Goal: Transaction & Acquisition: Purchase product/service

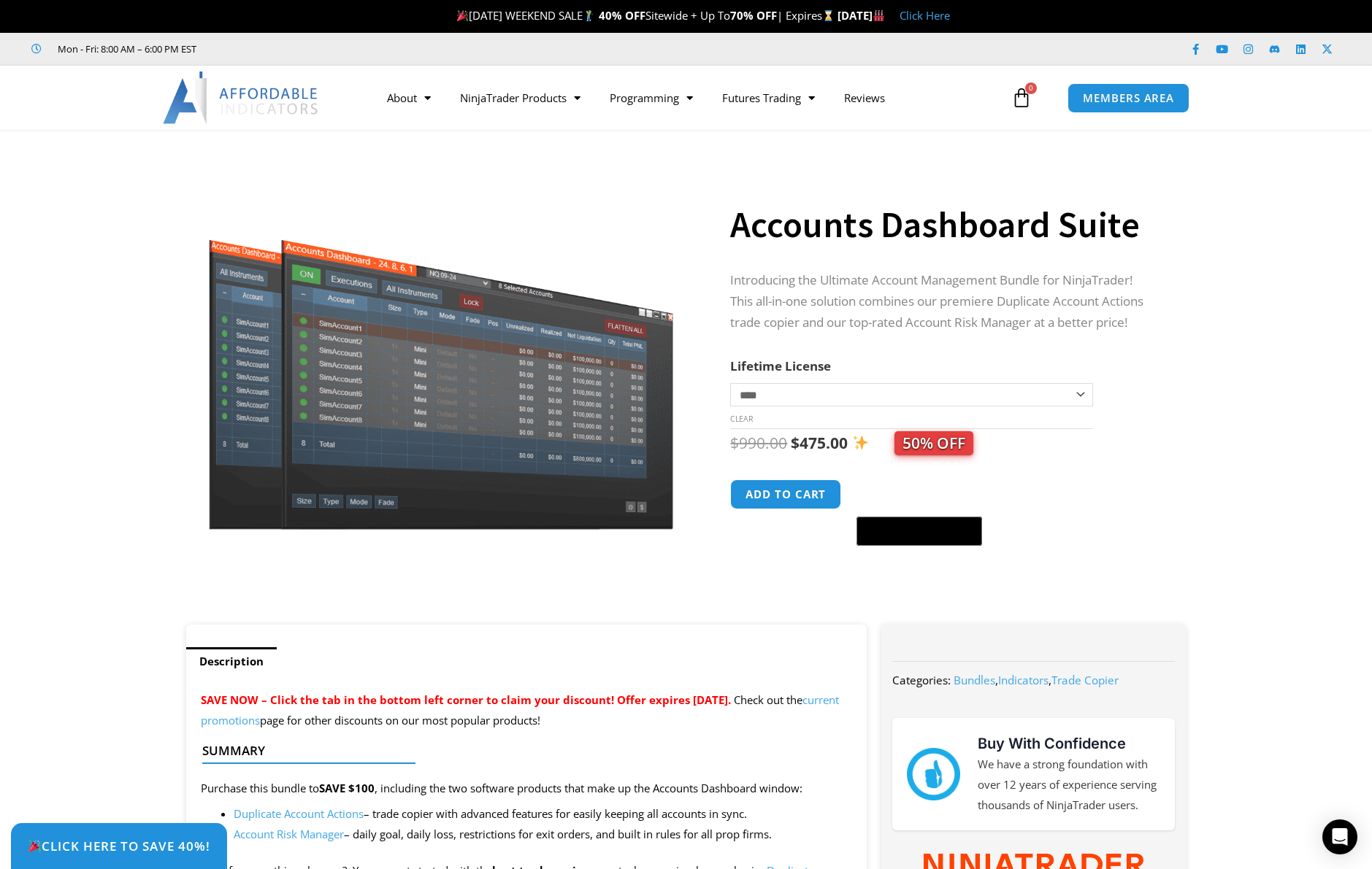
select select "*"
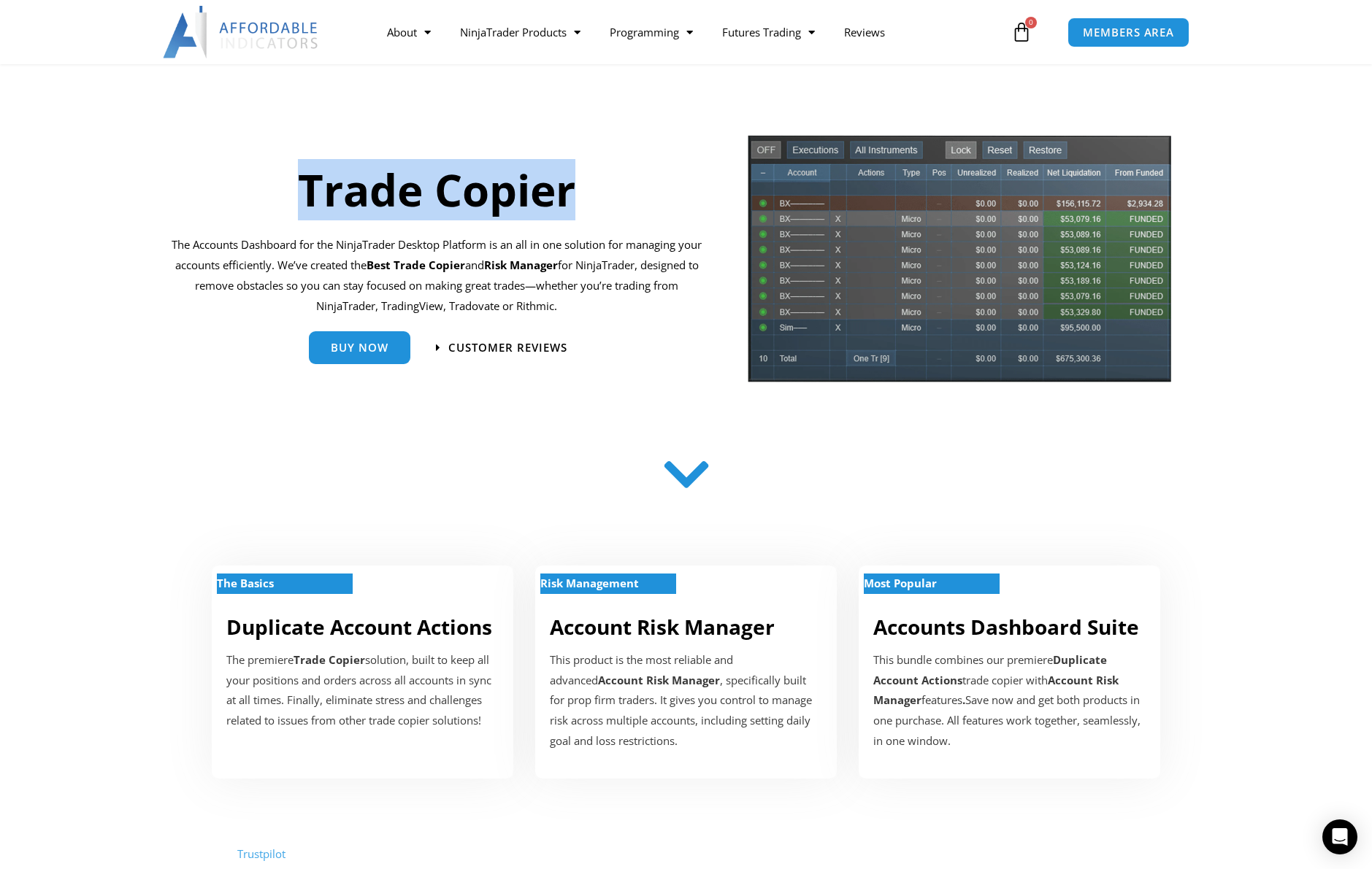
drag, startPoint x: 581, startPoint y: 195, endPoint x: 303, endPoint y: 175, distance: 278.7
click at [303, 175] on h1 "Trade Copier" at bounding box center [436, 189] width 531 height 62
copy h1 "Trade Copier"
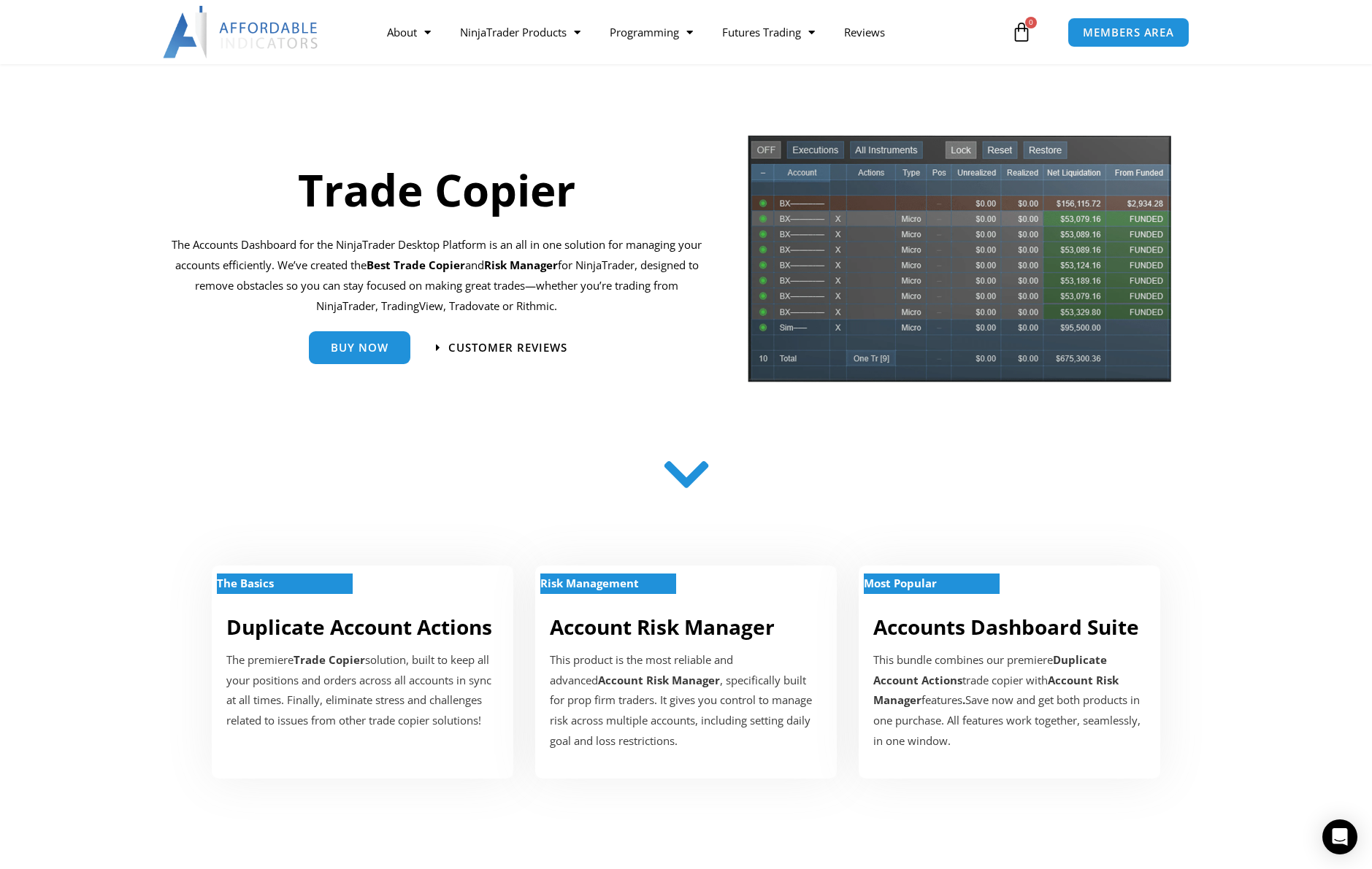
click at [801, 484] on div at bounding box center [686, 480] width 898 height 59
click at [545, 40] on link "NinjaTrader Products" at bounding box center [520, 32] width 150 height 33
click at [384, 343] on span "Buy Now" at bounding box center [359, 341] width 58 height 11
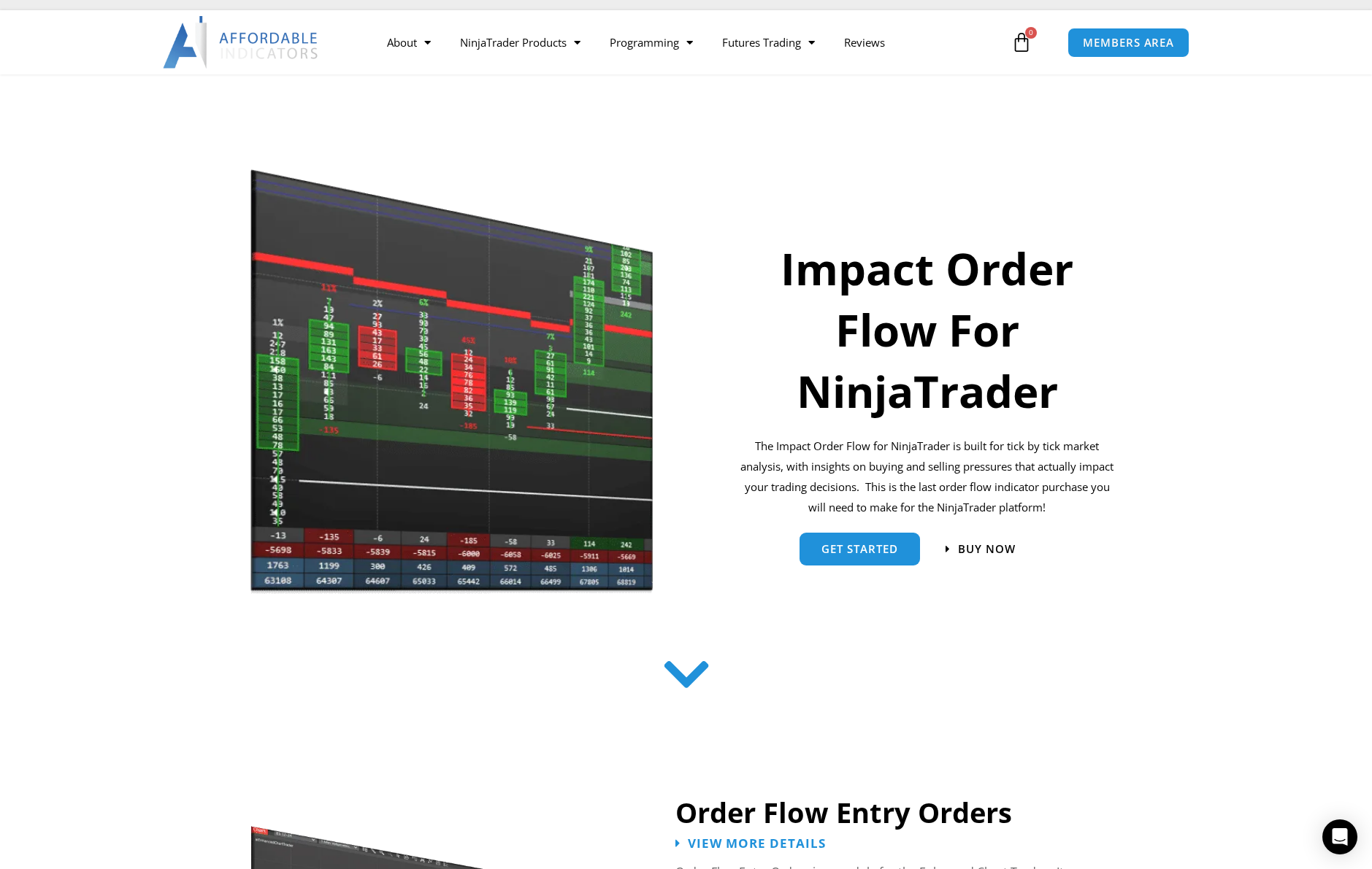
scroll to position [73, 0]
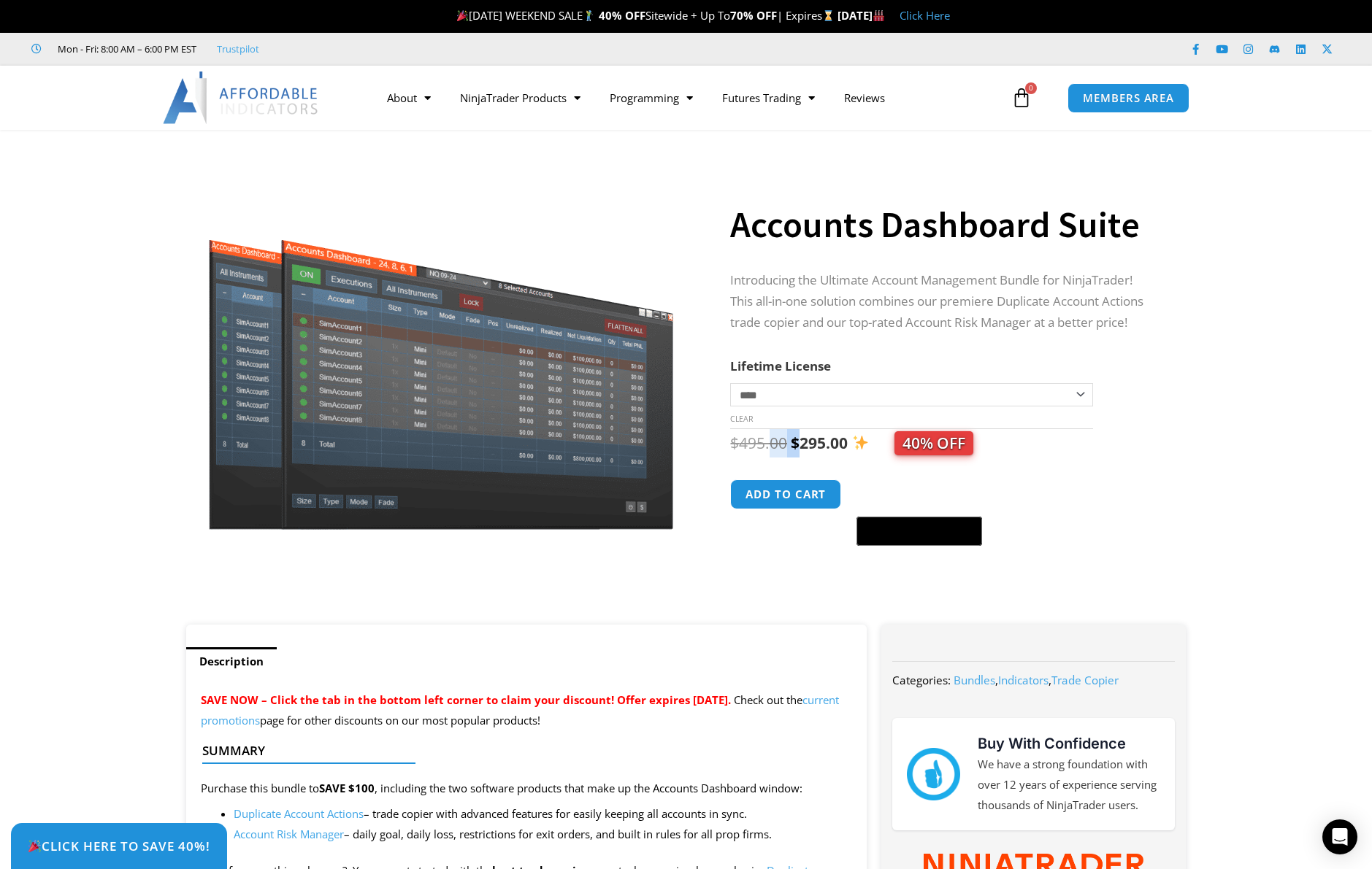
drag, startPoint x: 774, startPoint y: 444, endPoint x: 801, endPoint y: 447, distance: 27.2
click at [801, 447] on span "$ 495.00 Original price was: $495.00. $ 295.00 Current price is: $295.00. 40% O…" at bounding box center [851, 442] width 243 height 21
click at [812, 451] on bdi "$ 295.00" at bounding box center [819, 442] width 57 height 21
drag, startPoint x: 844, startPoint y: 444, endPoint x: 812, endPoint y: 438, distance: 32.6
click at [811, 443] on bdi "$ 295.00" at bounding box center [819, 442] width 57 height 21
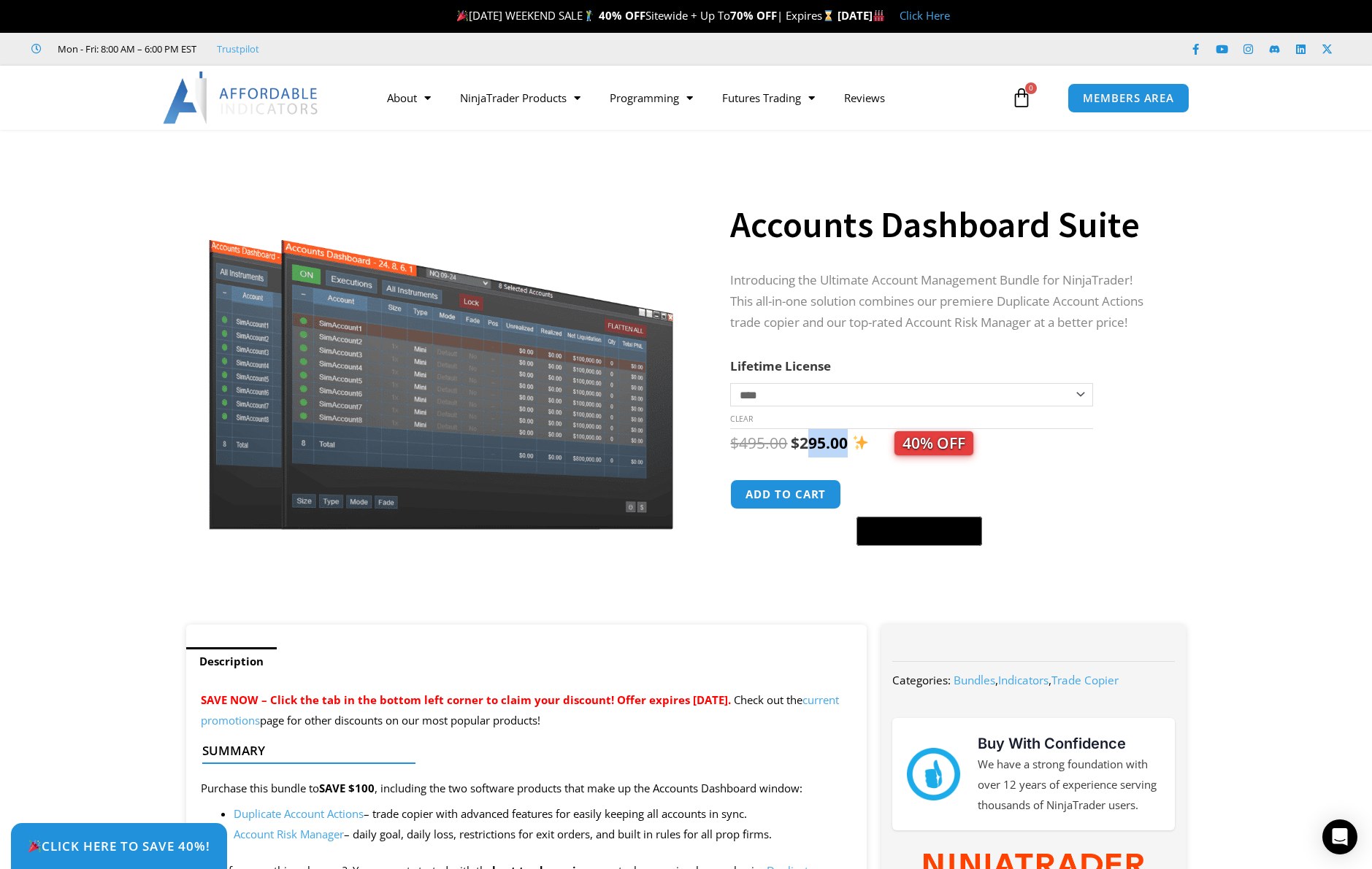
click at [1072, 392] on select "**********" at bounding box center [910, 395] width 362 height 24
select select "*"
click at [730, 383] on select "**********" at bounding box center [910, 395] width 362 height 24
drag, startPoint x: 800, startPoint y: 447, endPoint x: 846, endPoint y: 449, distance: 46.0
click at [846, 449] on bdi "$ 475.00" at bounding box center [819, 442] width 57 height 21
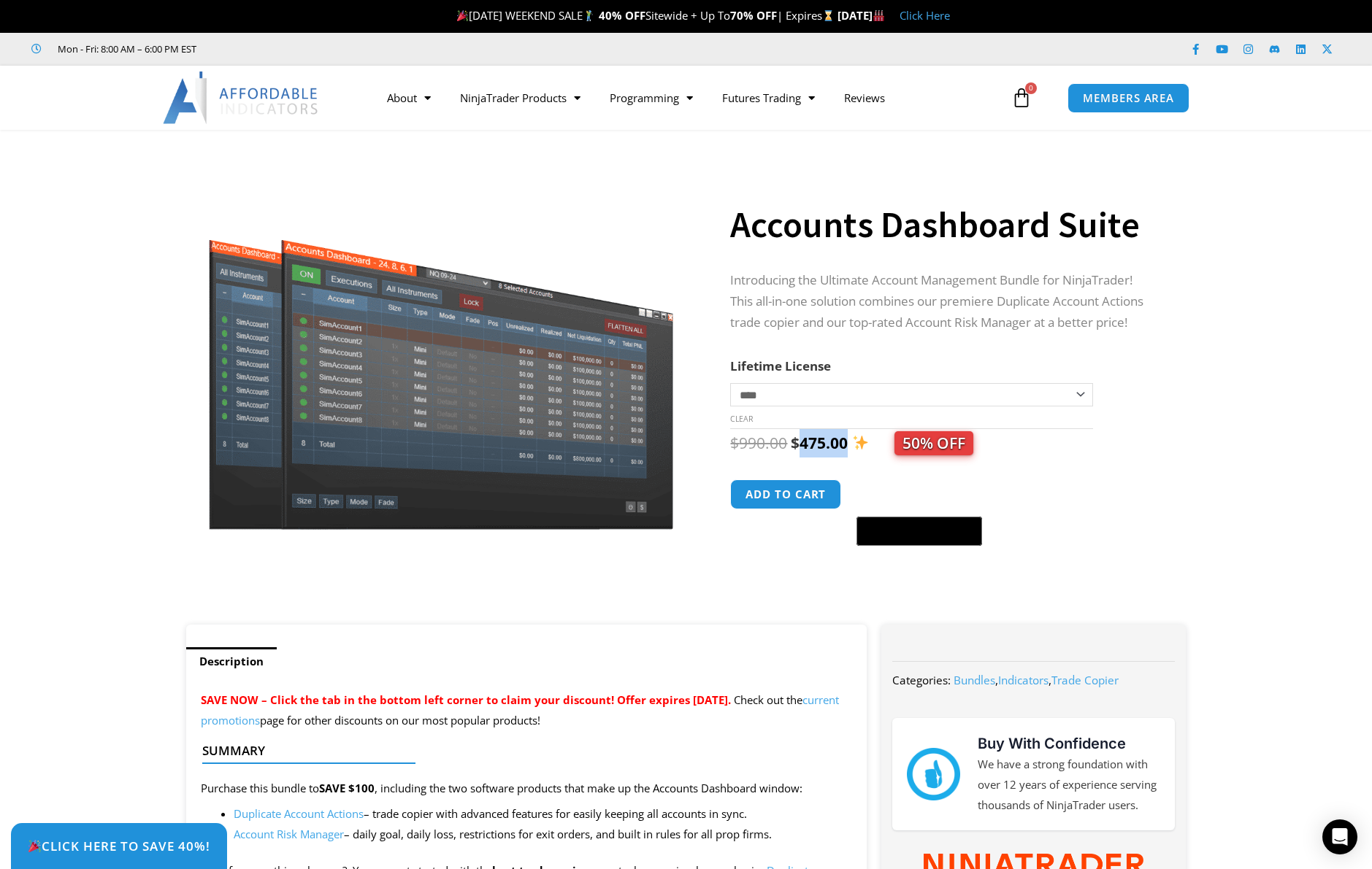
copy bdi "475.00"
click at [461, 149] on div "Sale!" at bounding box center [441, 384] width 527 height 481
